Goal: Task Accomplishment & Management: Complete application form

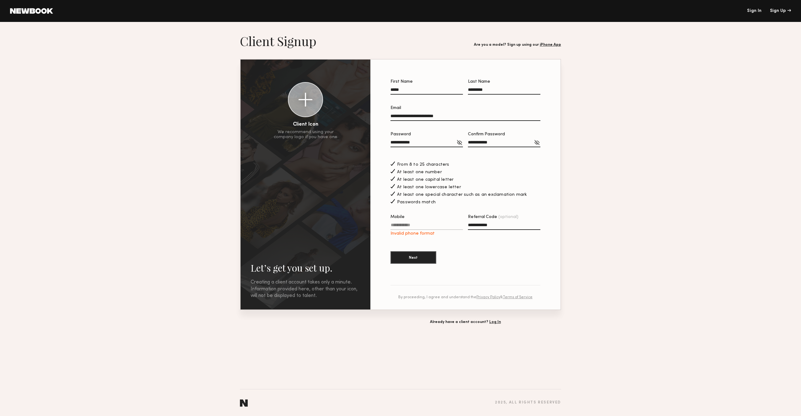
click at [422, 221] on label "Mobile Invalid phone format" at bounding box center [426, 225] width 72 height 21
click at [422, 223] on input "Mobile Invalid phone format" at bounding box center [426, 226] width 72 height 7
click at [422, 222] on label "Mobile Invalid phone format" at bounding box center [426, 225] width 72 height 21
click at [422, 223] on input "Mobile Invalid phone format" at bounding box center [426, 226] width 72 height 7
type input "*"
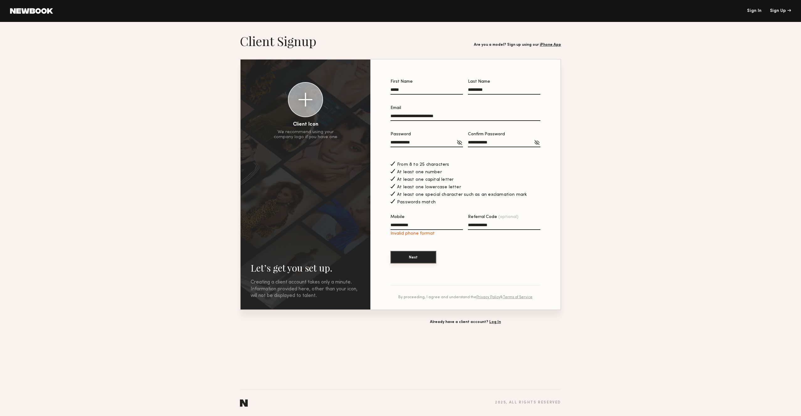
drag, startPoint x: 413, startPoint y: 258, endPoint x: 421, endPoint y: 228, distance: 31.3
click at [422, 229] on section "**********" at bounding box center [465, 175] width 150 height 191
drag, startPoint x: 421, startPoint y: 226, endPoint x: 377, endPoint y: 225, distance: 43.3
click at [377, 225] on section "**********" at bounding box center [465, 185] width 190 height 250
type input "**********"
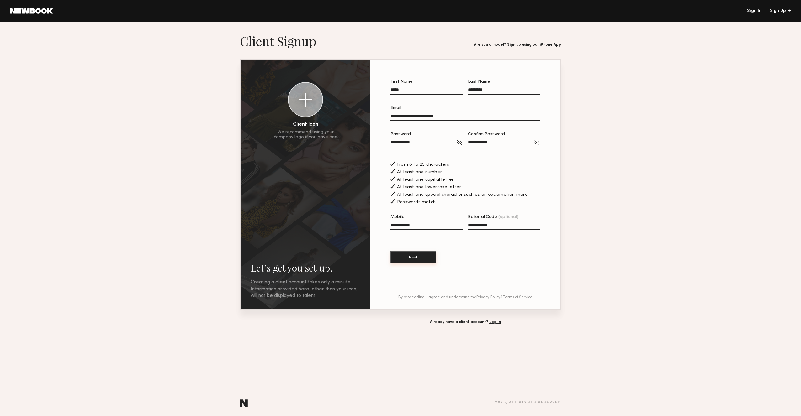
click at [409, 256] on button "Next" at bounding box center [413, 257] width 46 height 13
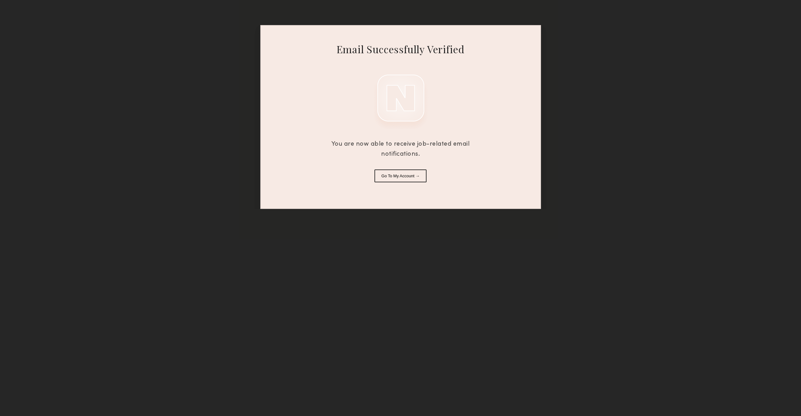
click at [395, 178] on button "Go To My Account →" at bounding box center [400, 176] width 52 height 13
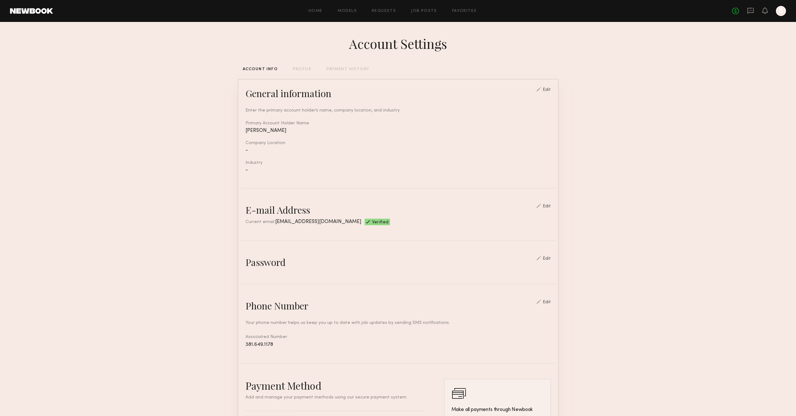
click at [51, 4] on header "Home Models Requests Job Posts Favorites Sign Out No fees up to $5,000 B" at bounding box center [398, 11] width 796 height 22
click at [47, 8] on header "Home Models Requests Job Posts Favorites Sign Out No fees up to $5,000 B" at bounding box center [398, 11] width 796 height 22
click at [295, 68] on div "PROFILE" at bounding box center [302, 69] width 19 height 4
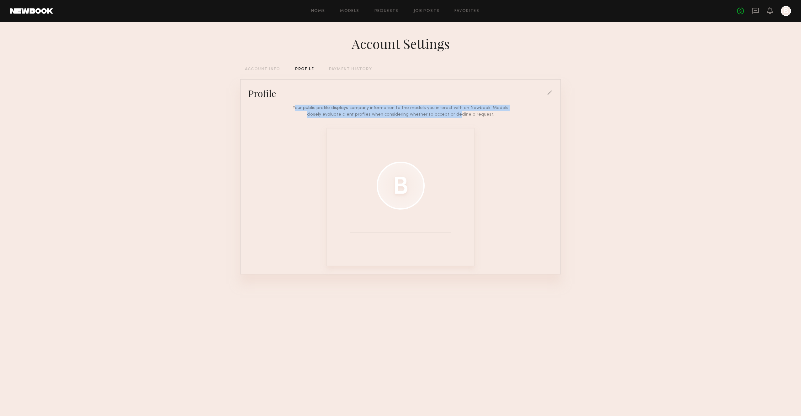
drag, startPoint x: 333, startPoint y: 100, endPoint x: 448, endPoint y: 114, distance: 116.6
click at [448, 114] on div "Your public profile displays company information to the models you interact wit…" at bounding box center [400, 183] width 315 height 167
click at [448, 114] on div "Your public profile displays company information to the models you interact wit…" at bounding box center [400, 111] width 227 height 13
click at [337, 68] on div "PAYMENT HISTORY" at bounding box center [350, 69] width 43 height 4
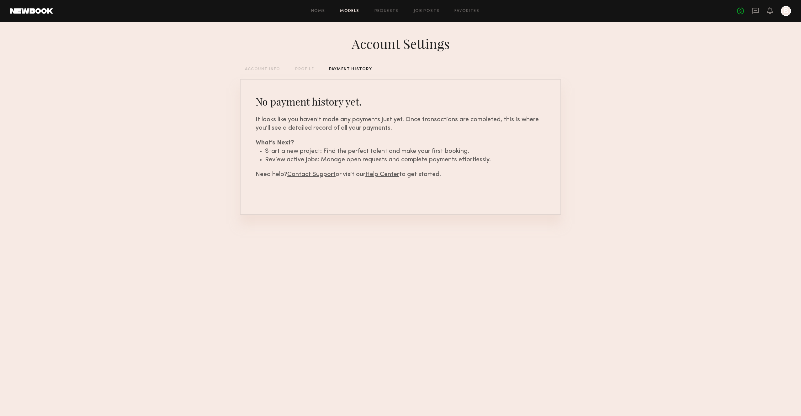
click at [346, 13] on link "Models" at bounding box center [349, 11] width 19 height 4
